Goal: Transaction & Acquisition: Book appointment/travel/reservation

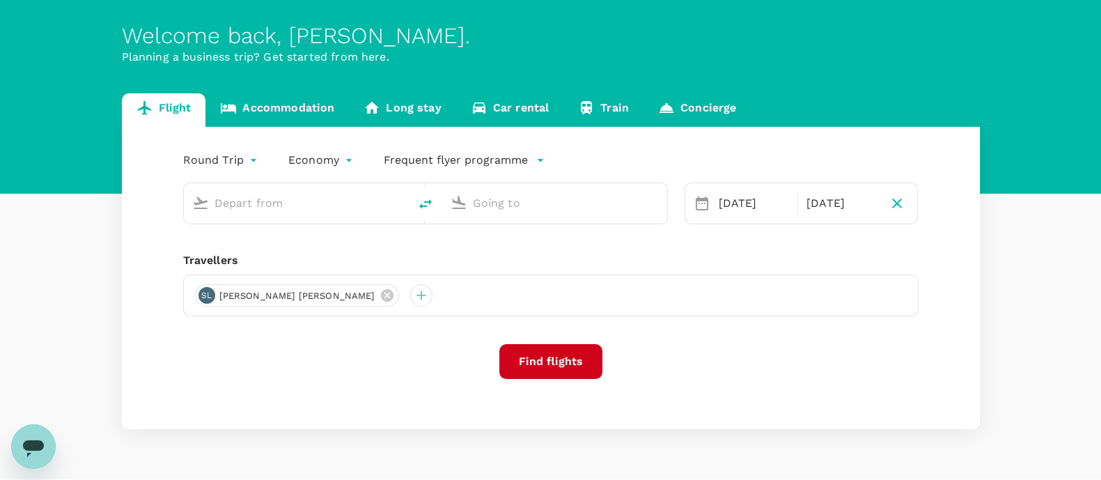
scroll to position [49, 0]
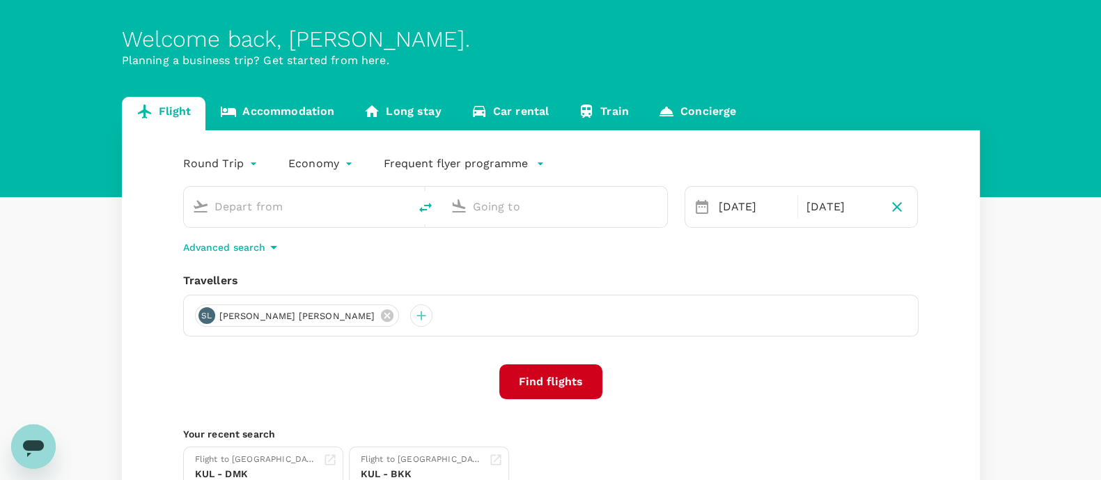
type input "Kuala Lumpur Intl ([GEOGRAPHIC_DATA])"
type input "Kuching Intl (KCH)"
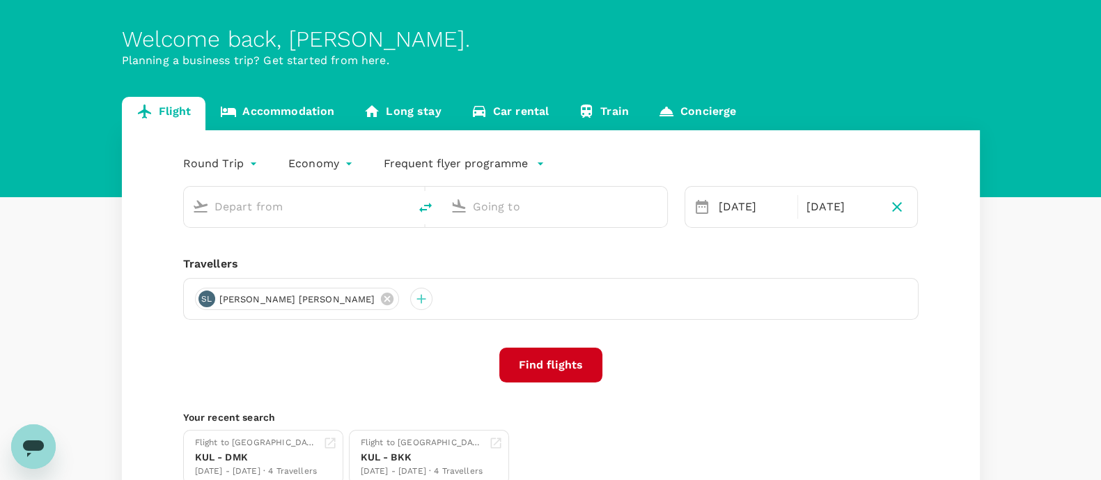
type input "Kuala Lumpur Intl ([GEOGRAPHIC_DATA])"
type input "Kuching Intl (KCH)"
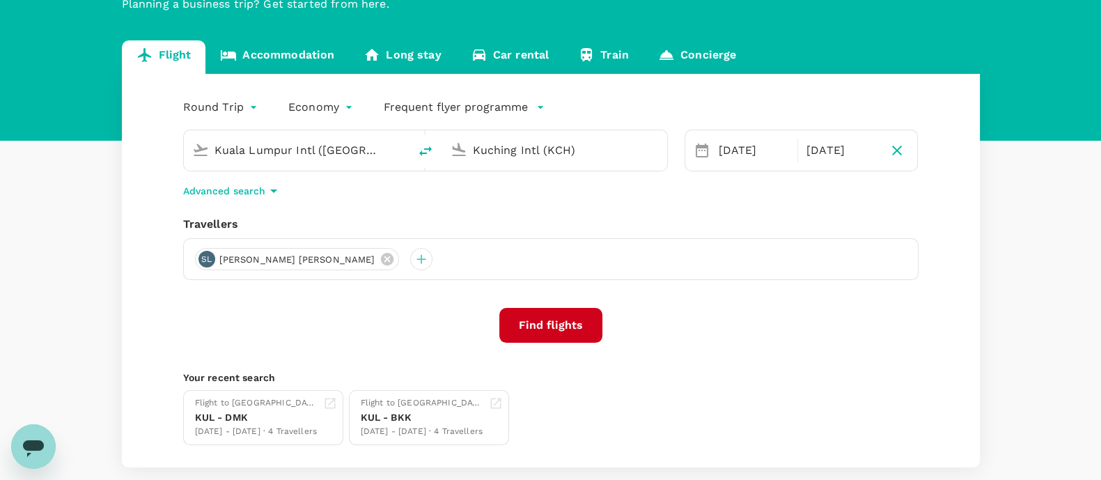
scroll to position [107, 0]
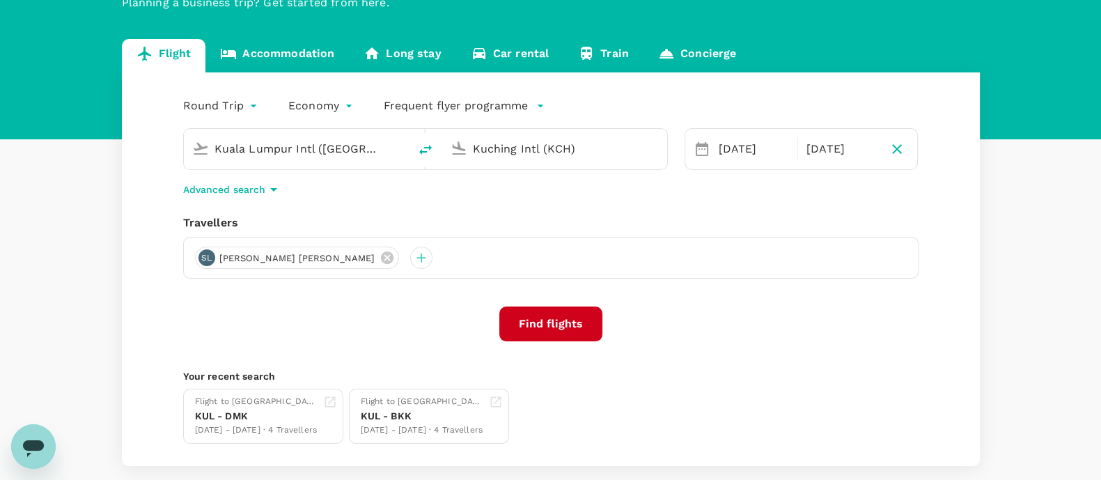
click at [703, 144] on icon at bounding box center [702, 149] width 13 height 14
click at [726, 147] on div "[DATE]" at bounding box center [753, 149] width 81 height 28
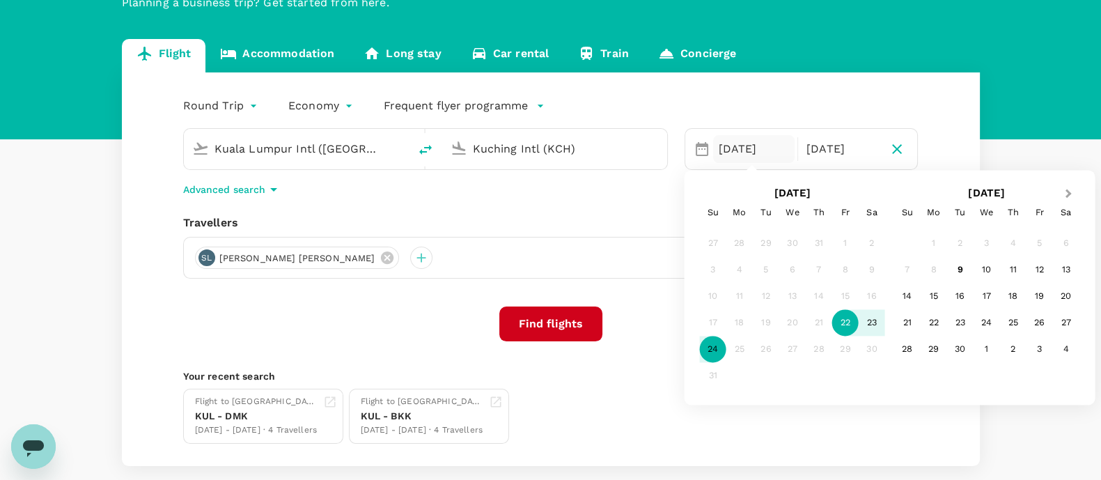
click at [1068, 194] on span "Next Month" at bounding box center [1068, 194] width 0 height 16
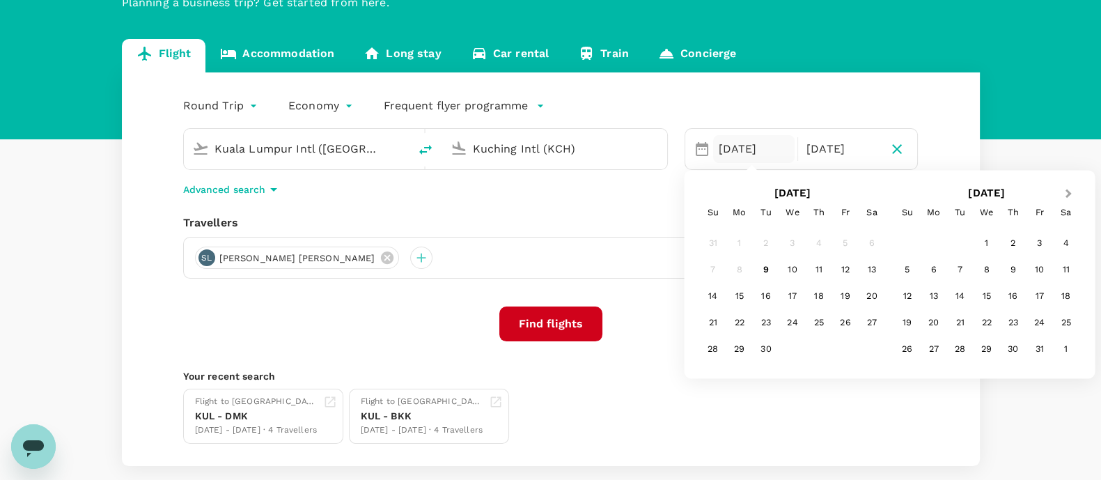
click at [1072, 188] on button "Next Month" at bounding box center [1069, 194] width 22 height 22
click at [736, 353] on div "27" at bounding box center [739, 349] width 26 height 26
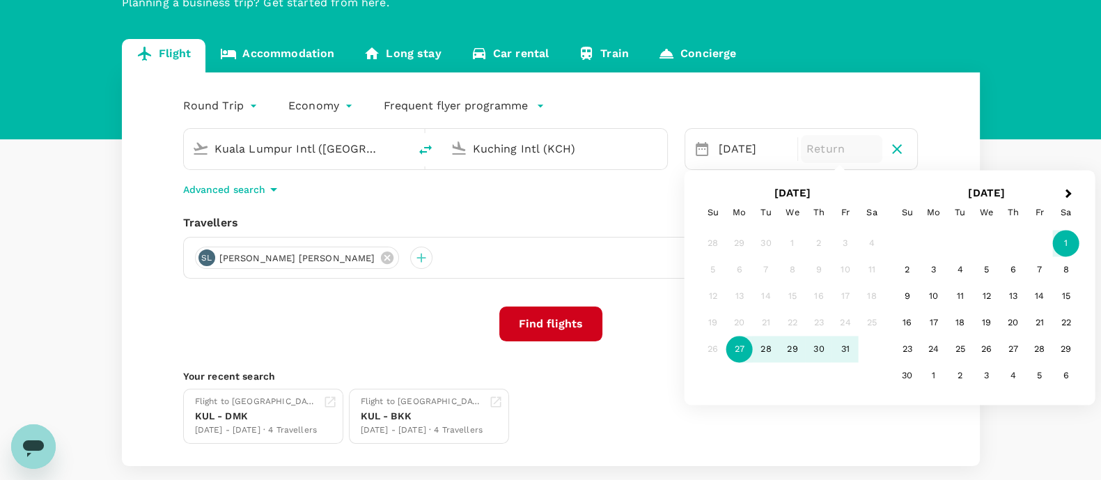
click at [1068, 248] on div "1" at bounding box center [1066, 243] width 26 height 26
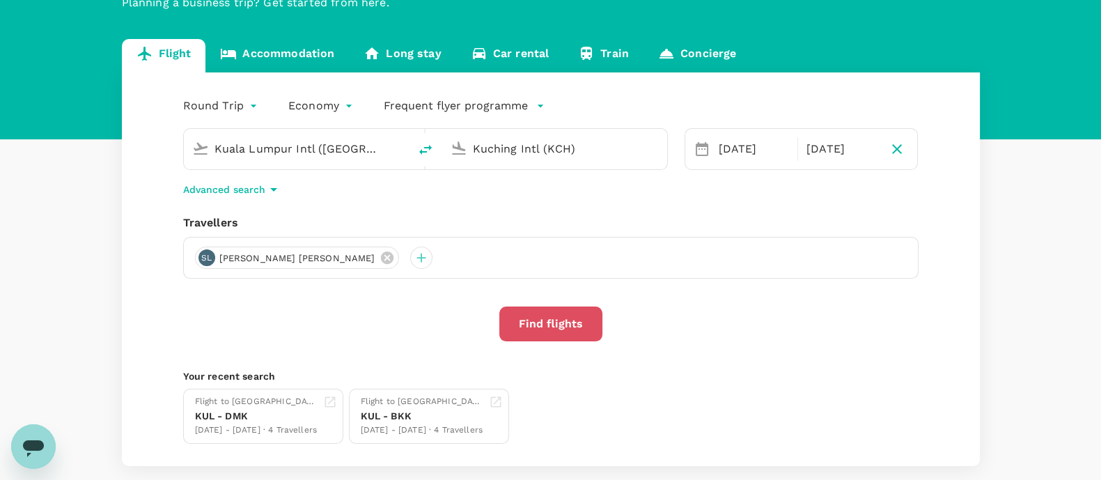
click at [566, 322] on button "Find flights" at bounding box center [550, 323] width 103 height 35
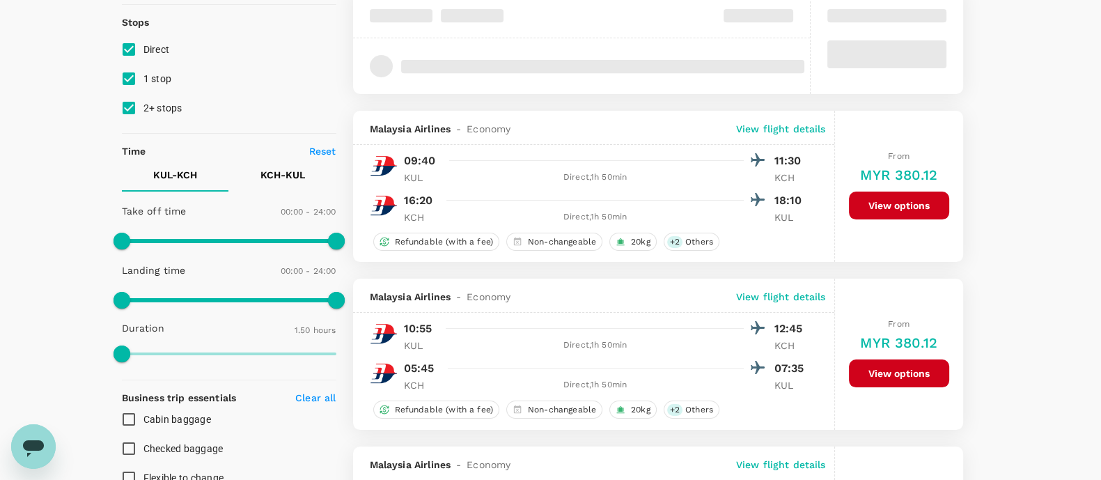
scroll to position [172, 0]
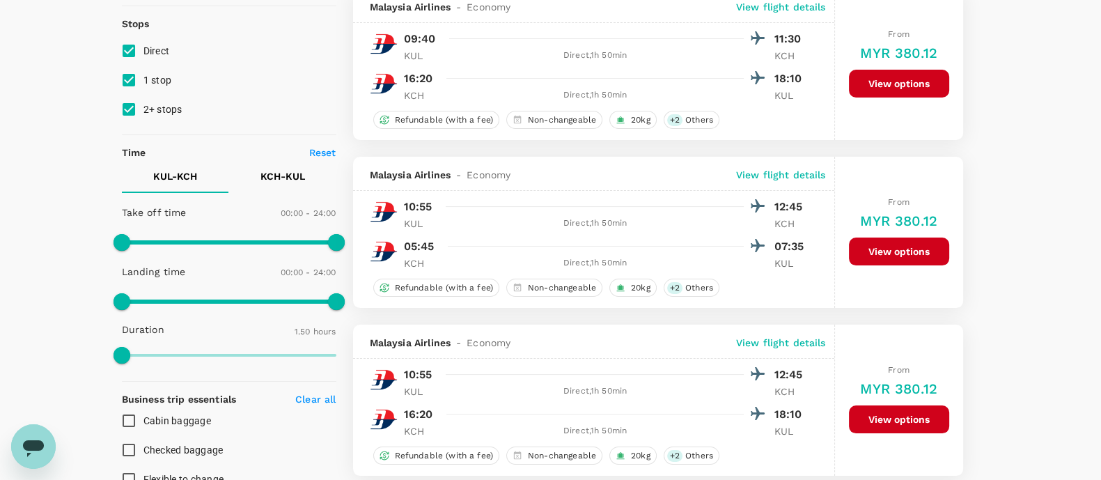
type input "850"
checkbox input "false"
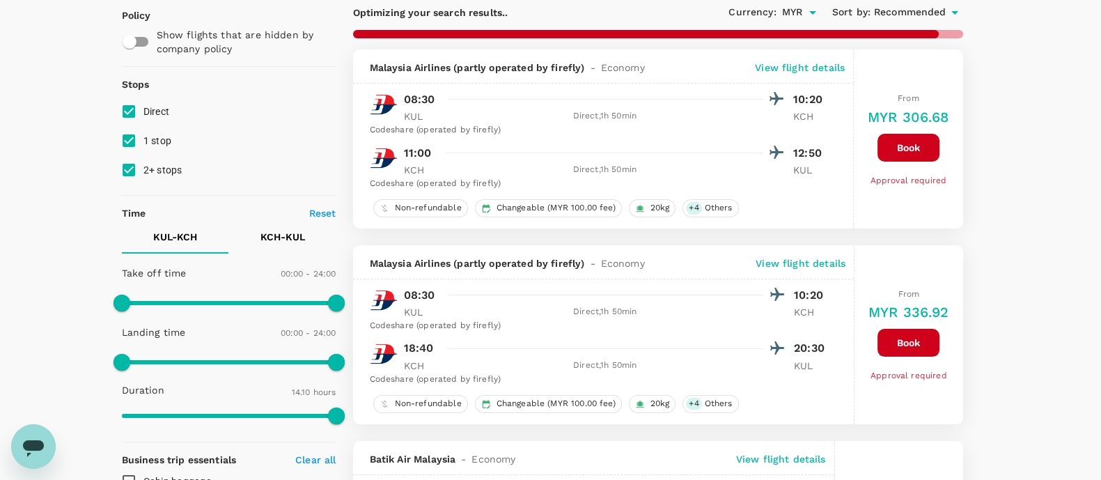
scroll to position [111, 0]
type input "1575"
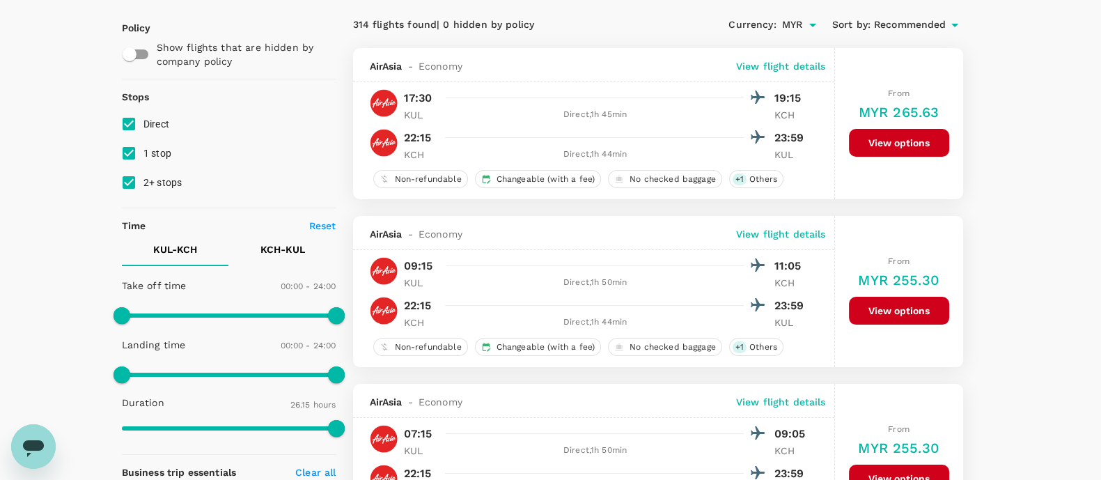
scroll to position [98, 0]
click at [132, 147] on input "1 stop" at bounding box center [128, 153] width 29 height 29
checkbox input "false"
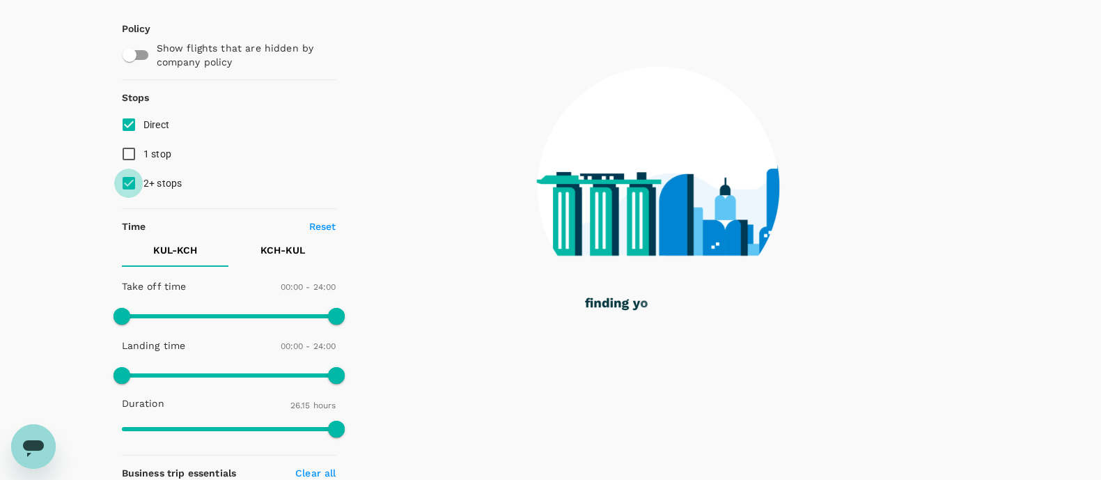
click at [130, 178] on input "2+ stops" at bounding box center [128, 183] width 29 height 29
checkbox input "false"
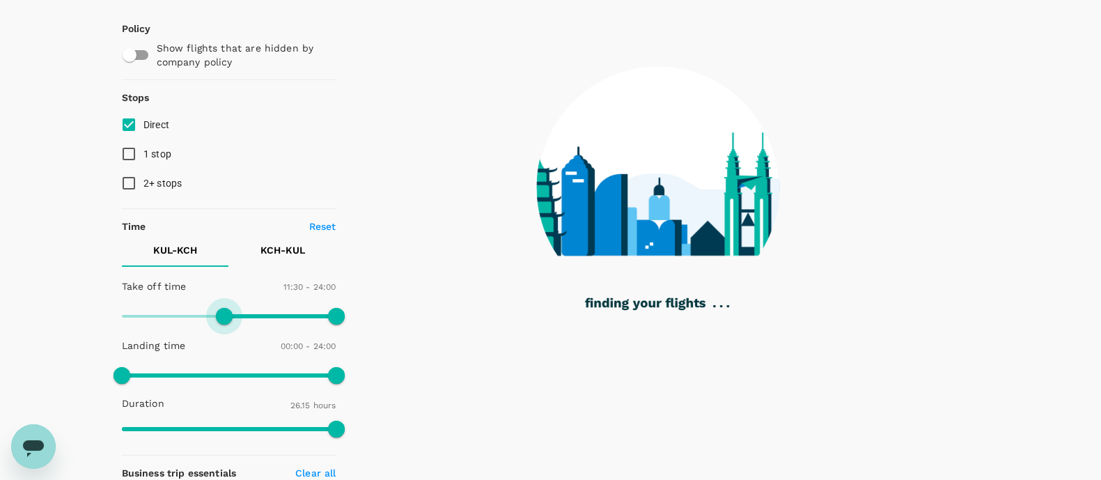
type input "690"
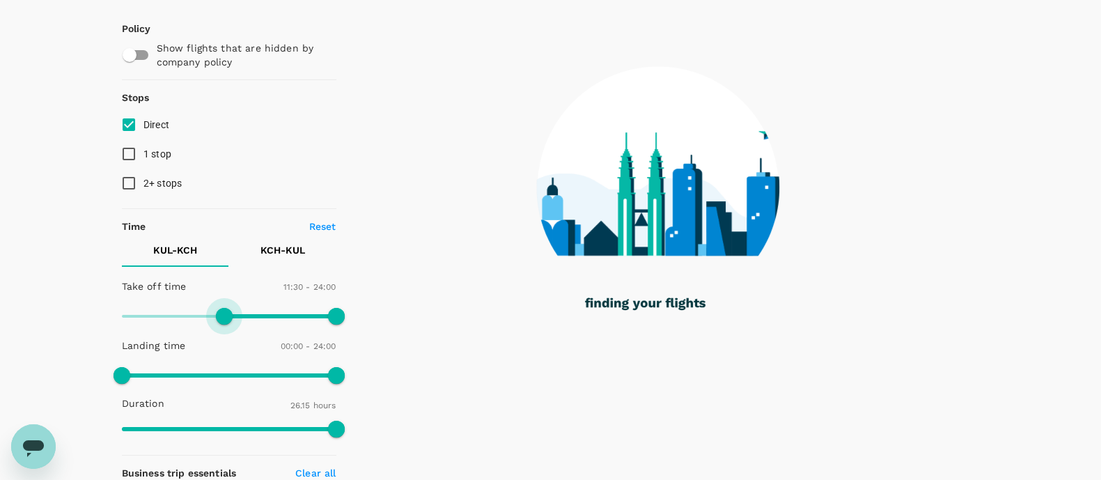
drag, startPoint x: 119, startPoint y: 309, endPoint x: 225, endPoint y: 312, distance: 105.9
click at [225, 312] on span at bounding box center [224, 316] width 17 height 17
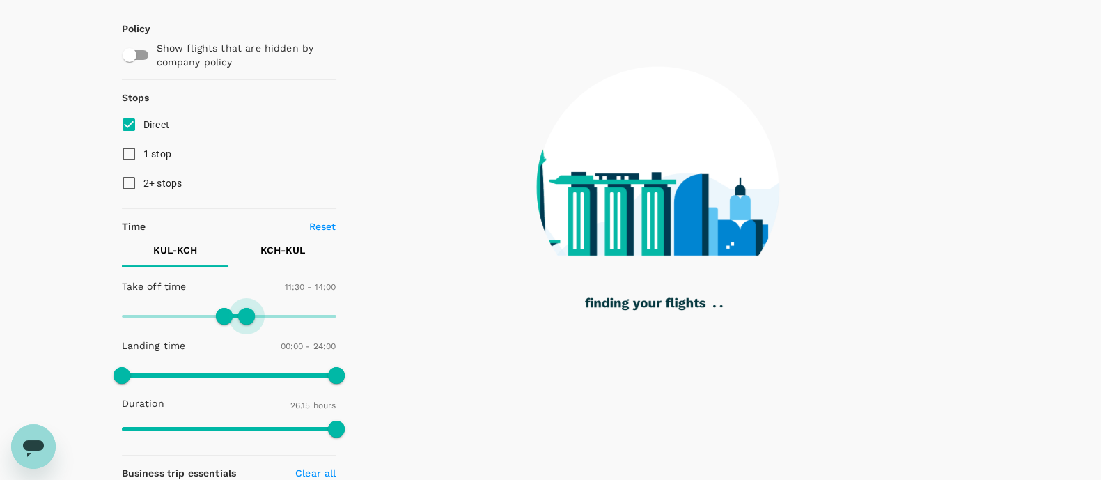
type input "780"
drag, startPoint x: 337, startPoint y: 313, endPoint x: 239, endPoint y: 307, distance: 98.4
click at [239, 308] on span at bounding box center [237, 316] width 17 height 17
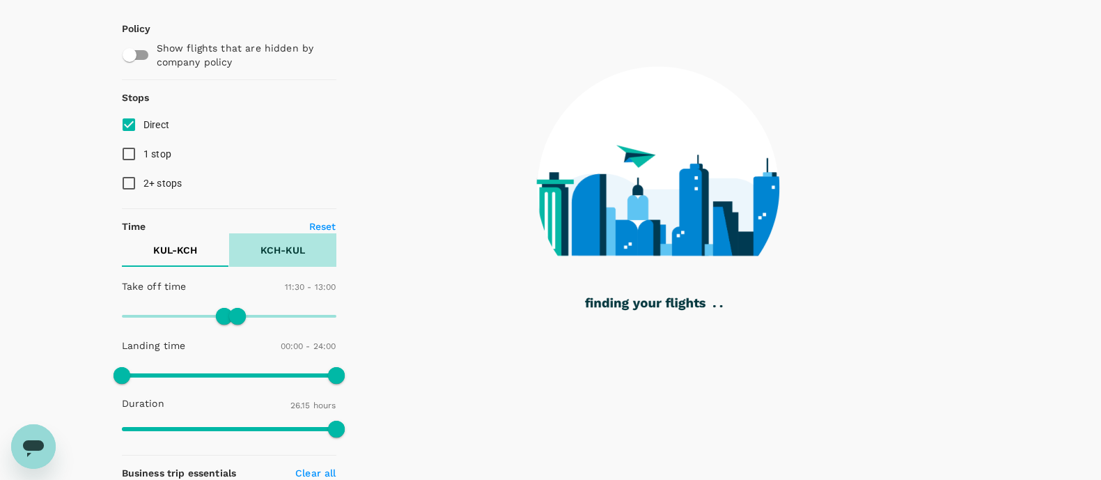
click at [292, 243] on p "KCH - KUL" at bounding box center [282, 250] width 45 height 14
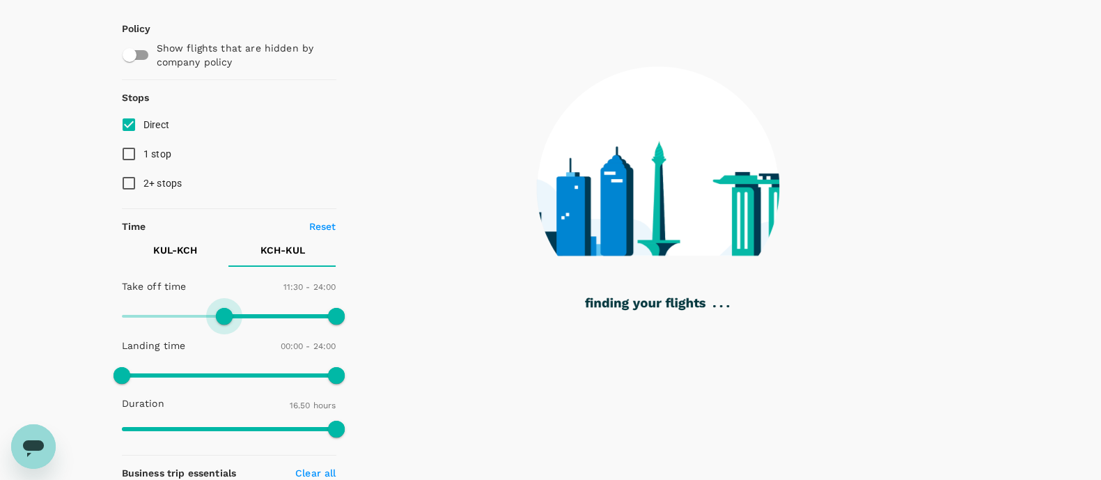
type input "720"
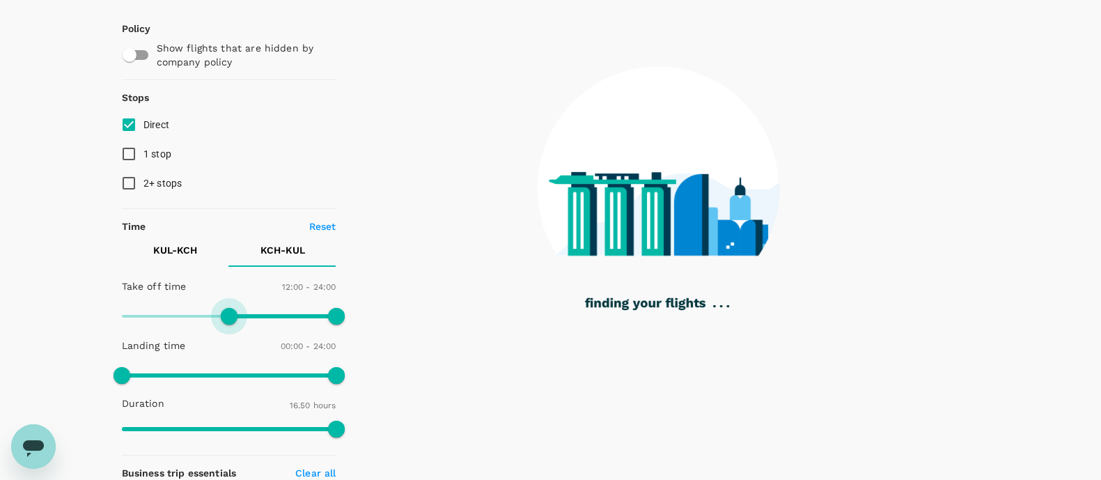
drag, startPoint x: 127, startPoint y: 308, endPoint x: 228, endPoint y: 315, distance: 101.9
click at [228, 315] on span at bounding box center [229, 316] width 17 height 17
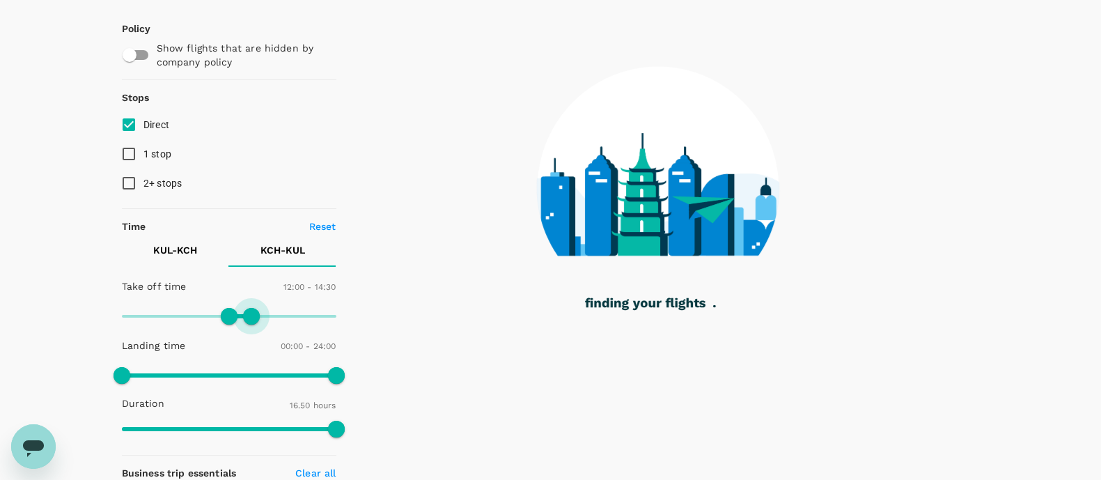
type input "840"
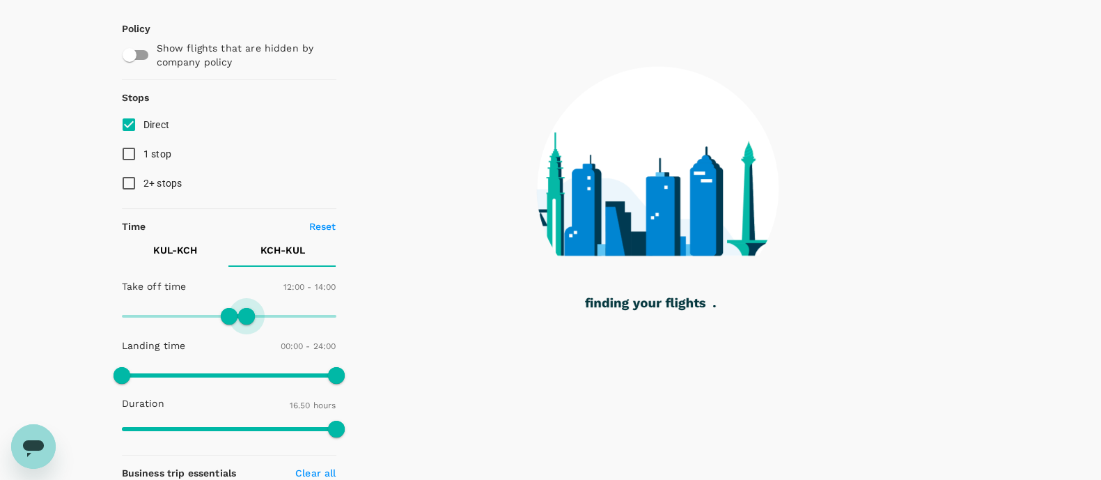
drag, startPoint x: 338, startPoint y: 315, endPoint x: 246, endPoint y: 315, distance: 91.9
click at [246, 315] on span at bounding box center [246, 316] width 17 height 17
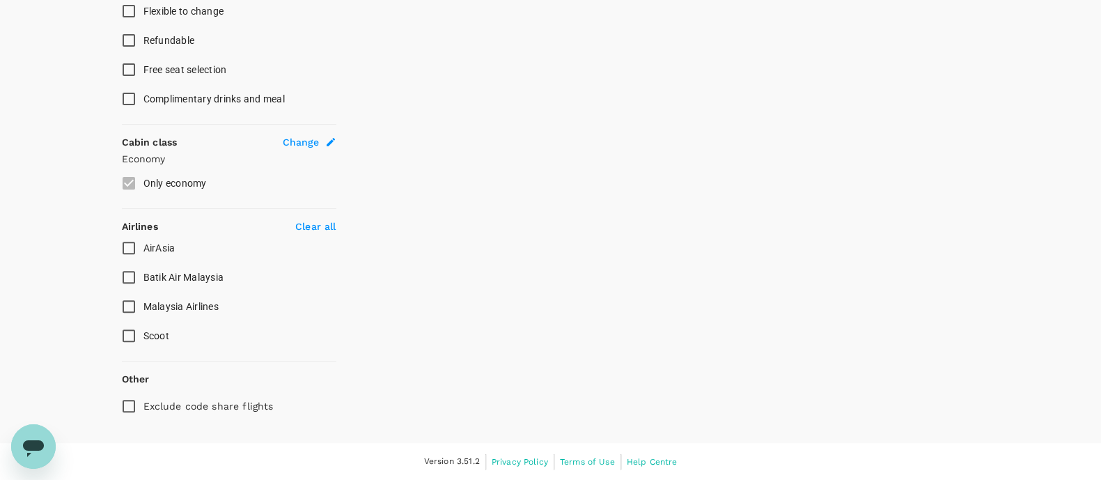
scroll to position [0, 0]
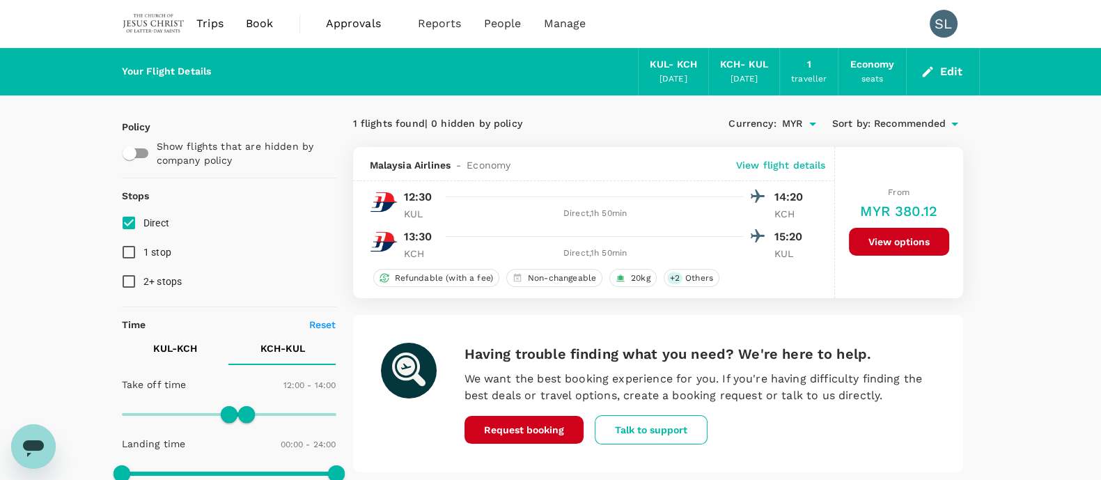
click at [162, 19] on img at bounding box center [154, 23] width 64 height 31
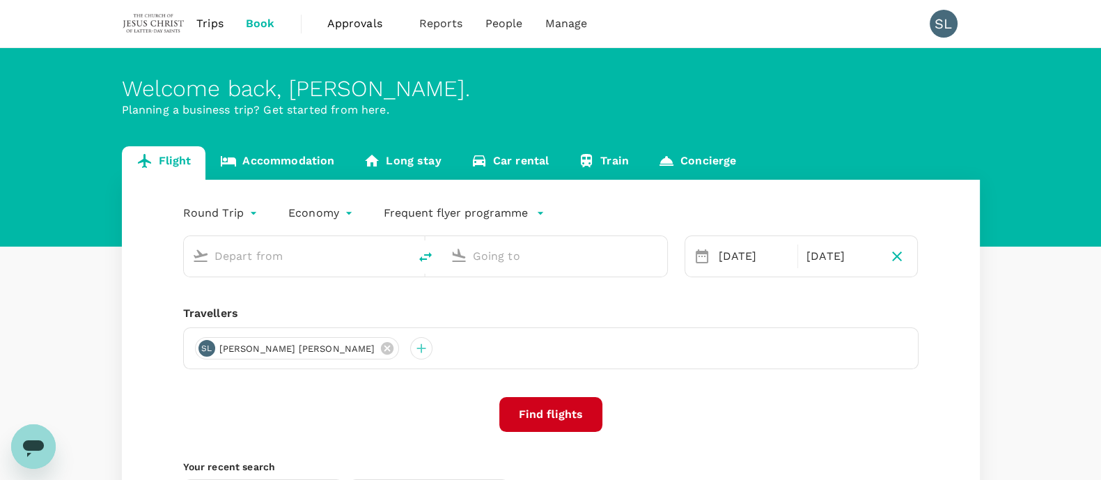
type input "Kuala Lumpur Intl ([GEOGRAPHIC_DATA])"
type input "Kuching Intl (KCH)"
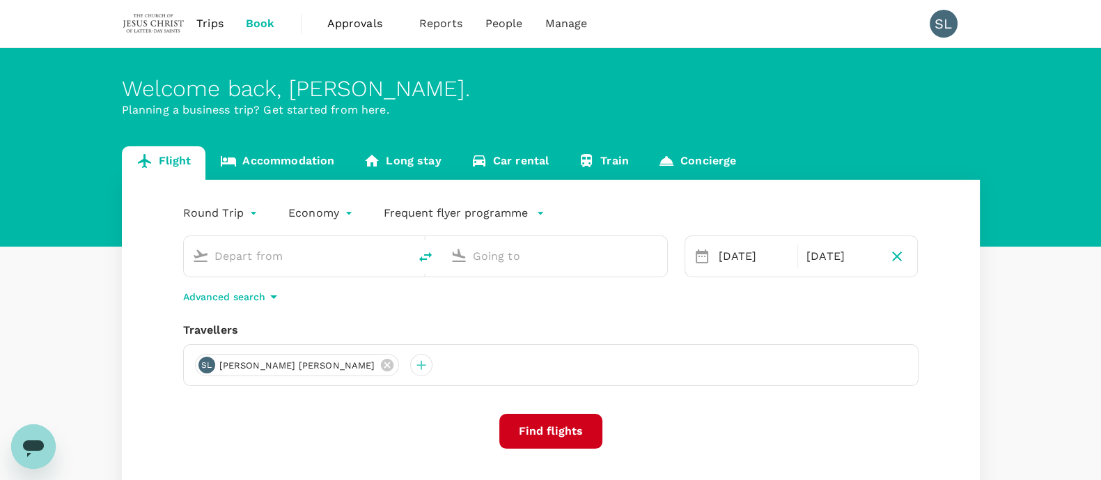
type input "Kuala Lumpur Intl ([GEOGRAPHIC_DATA])"
type input "Kuching Intl (KCH)"
click at [380, 362] on icon at bounding box center [387, 364] width 15 height 15
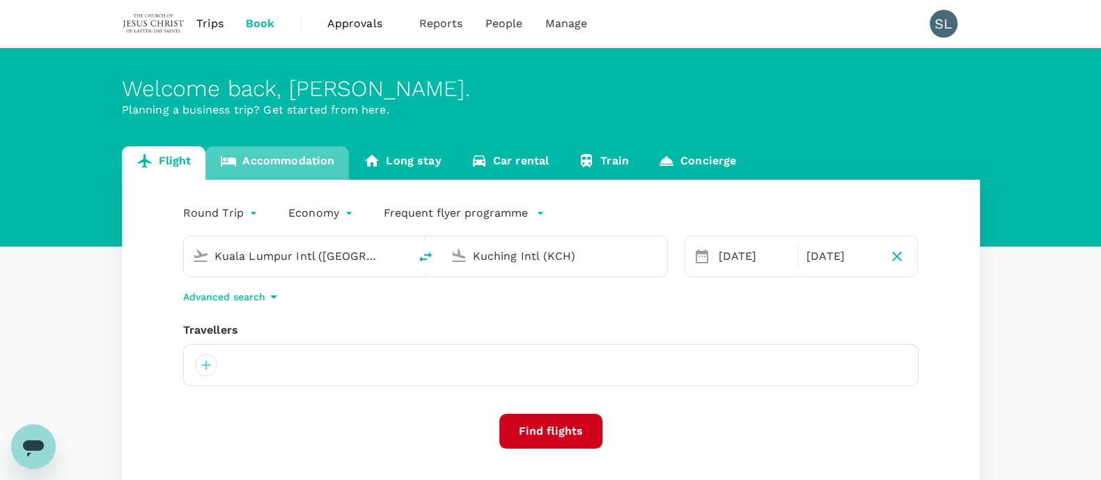
click at [293, 159] on link "Accommodation" at bounding box center [276, 162] width 143 height 33
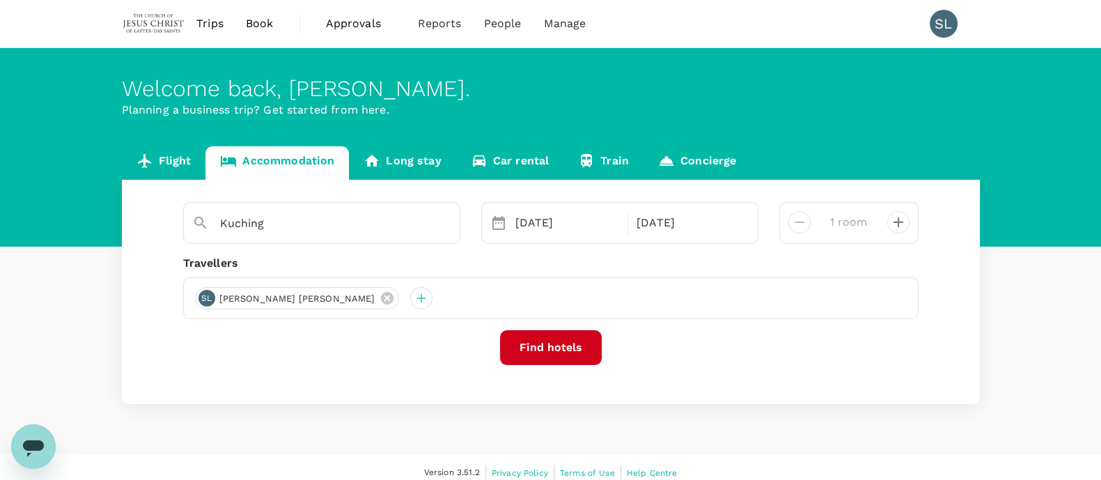
click at [502, 217] on icon at bounding box center [498, 223] width 13 height 14
click at [535, 223] on div "[DATE]" at bounding box center [568, 223] width 116 height 28
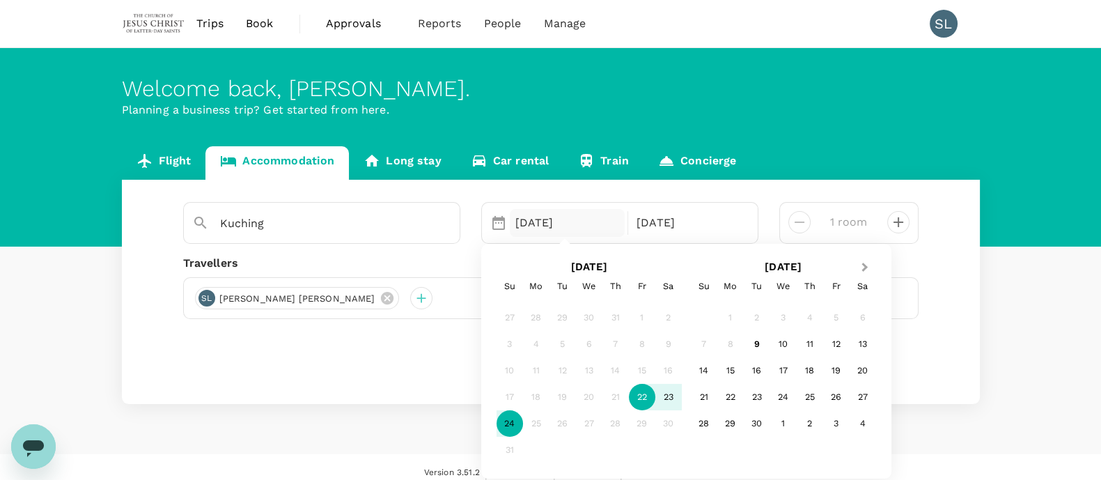
click at [864, 274] on button "Next Month" at bounding box center [866, 268] width 22 height 22
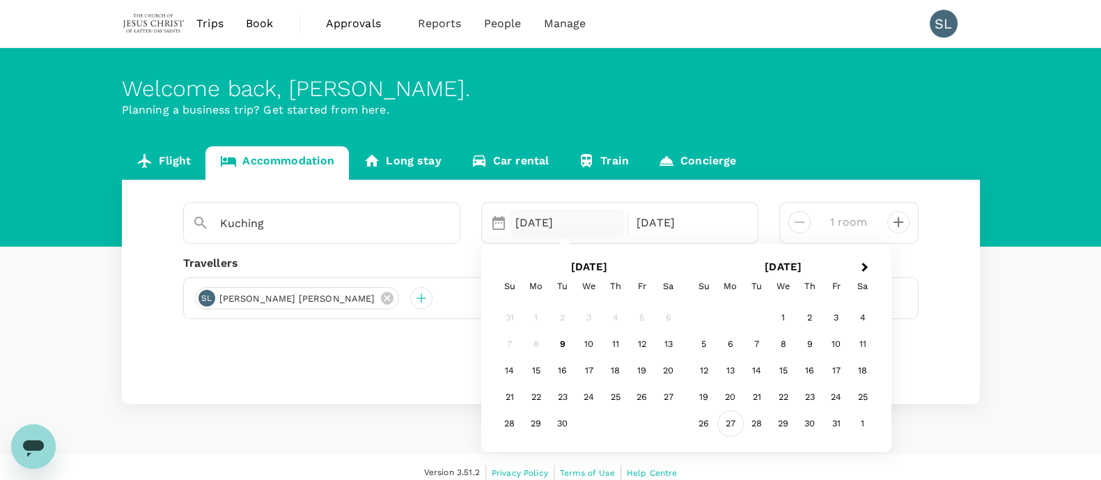
click at [734, 421] on div "27" at bounding box center [730, 423] width 26 height 26
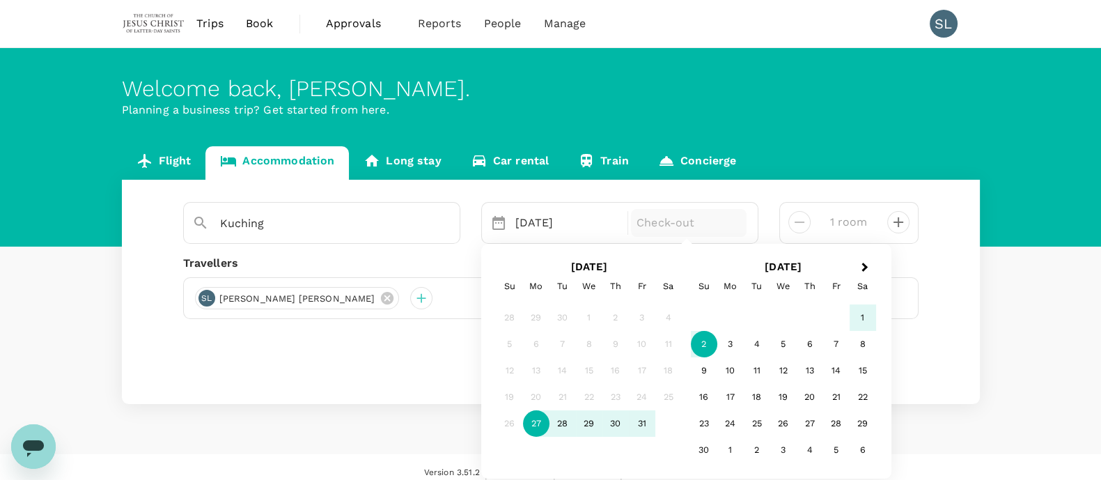
click at [705, 350] on div "2" at bounding box center [704, 344] width 26 height 26
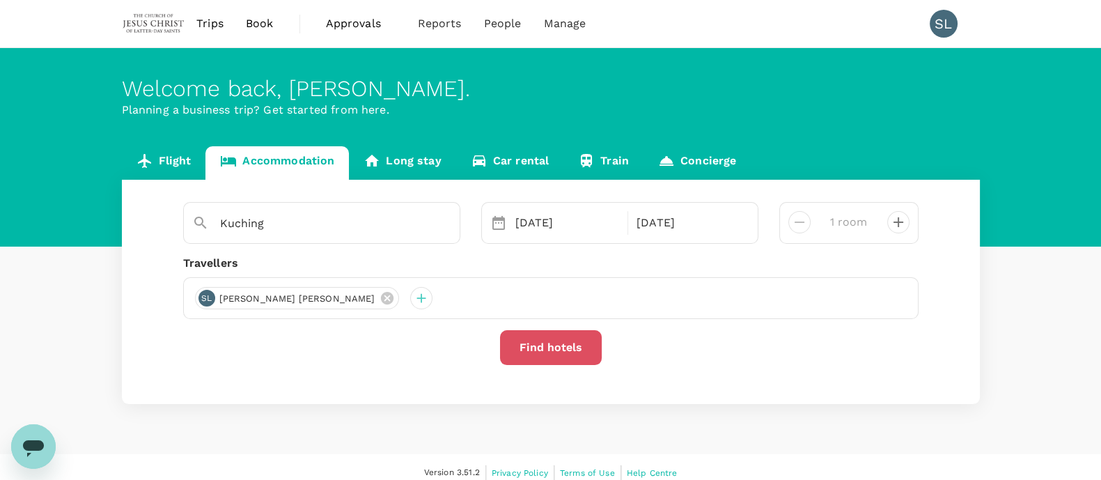
click at [546, 341] on button "Find hotels" at bounding box center [551, 347] width 102 height 35
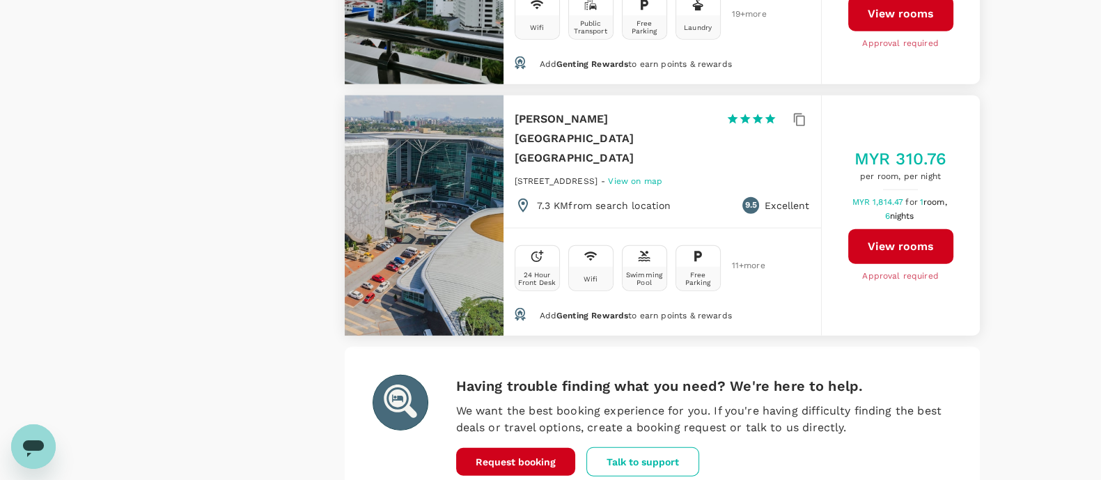
scroll to position [4157, 0]
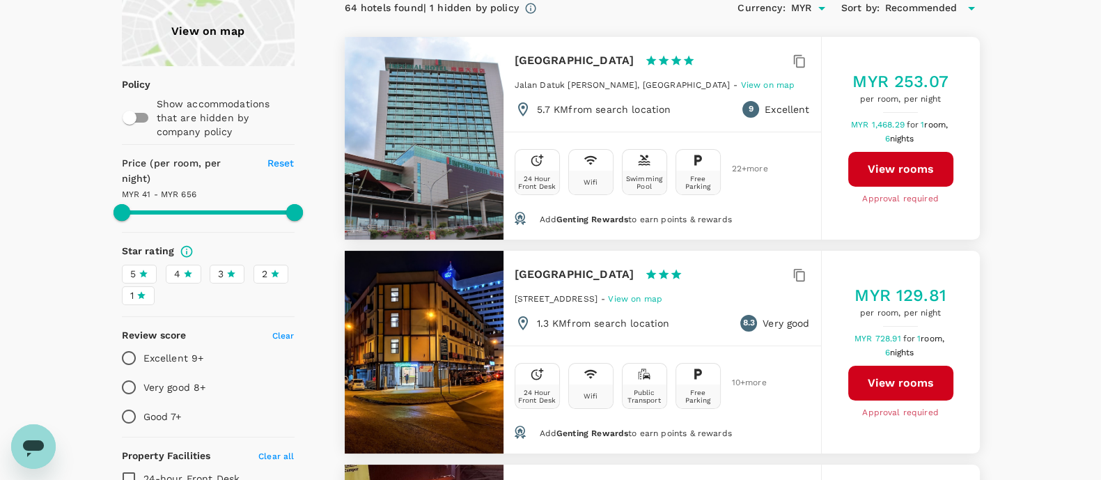
scroll to position [132, 0]
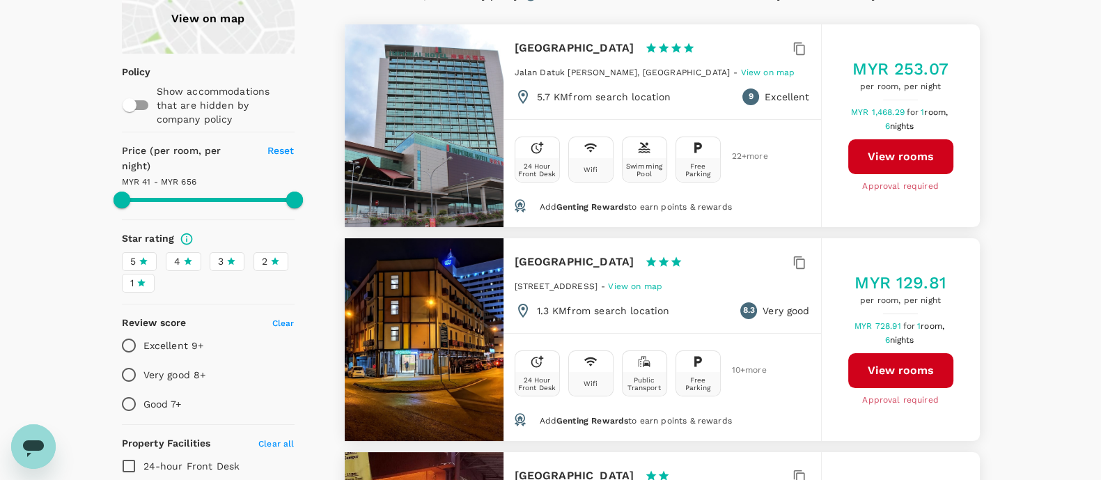
type input "655.85"
